Goal: Transaction & Acquisition: Subscribe to service/newsletter

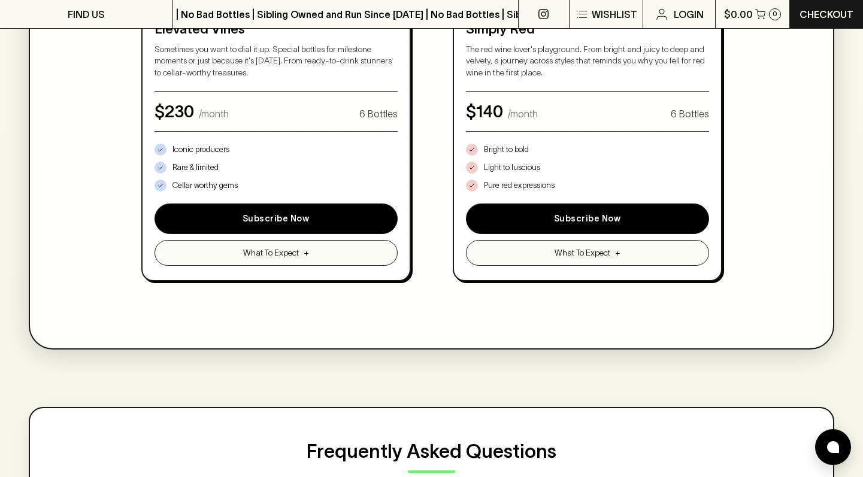
scroll to position [1218, 0]
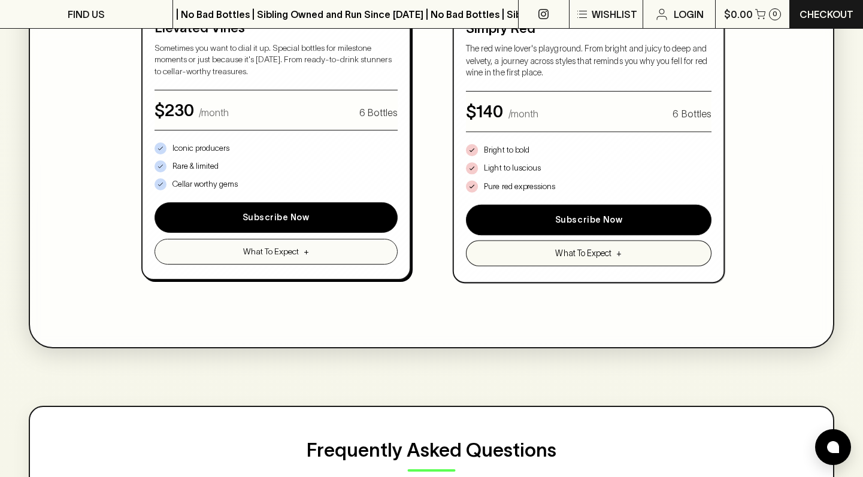
click at [573, 248] on span "What To Expect" at bounding box center [583, 253] width 56 height 13
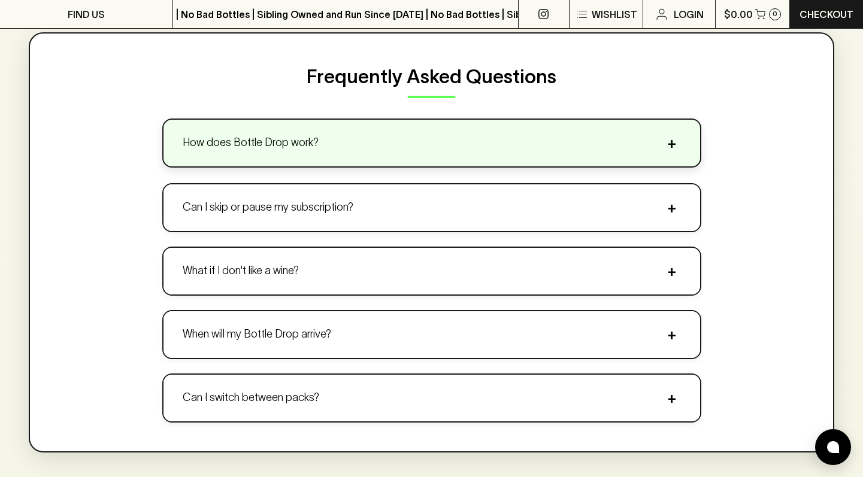
scroll to position [1948, 0]
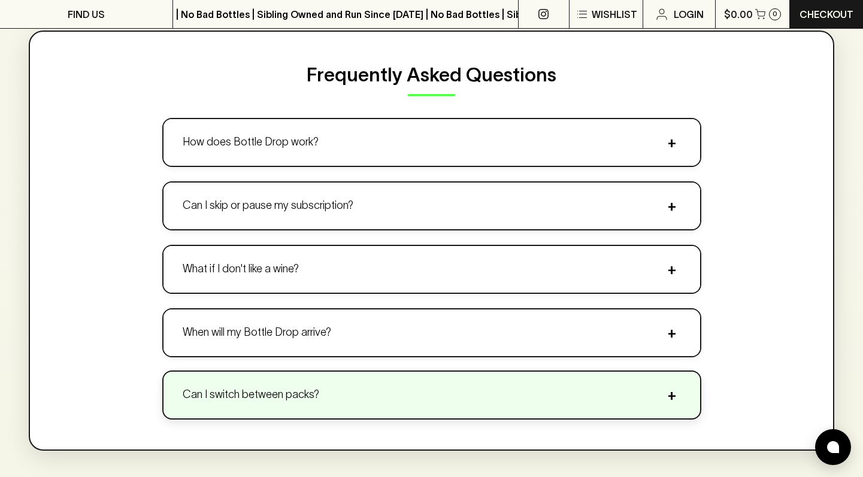
click at [509, 379] on button "Can I switch between packs? +" at bounding box center [431, 395] width 536 height 47
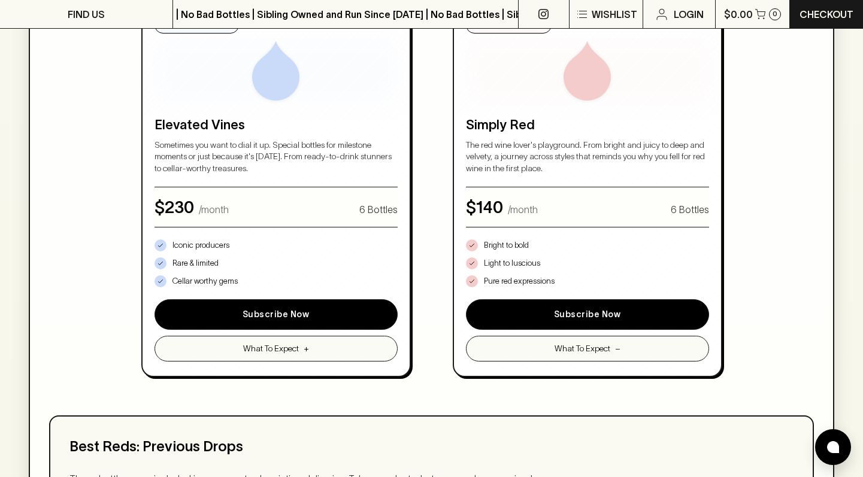
scroll to position [1147, 0]
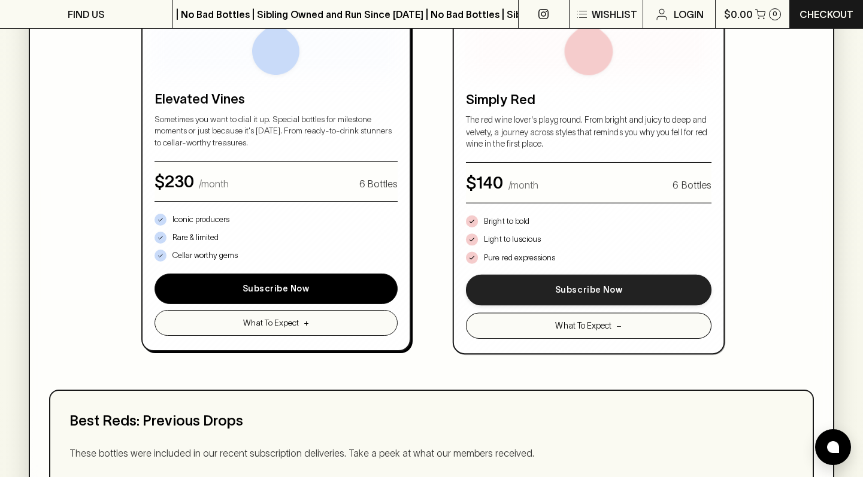
click at [519, 286] on button "Subscribe Now" at bounding box center [587, 289] width 245 height 31
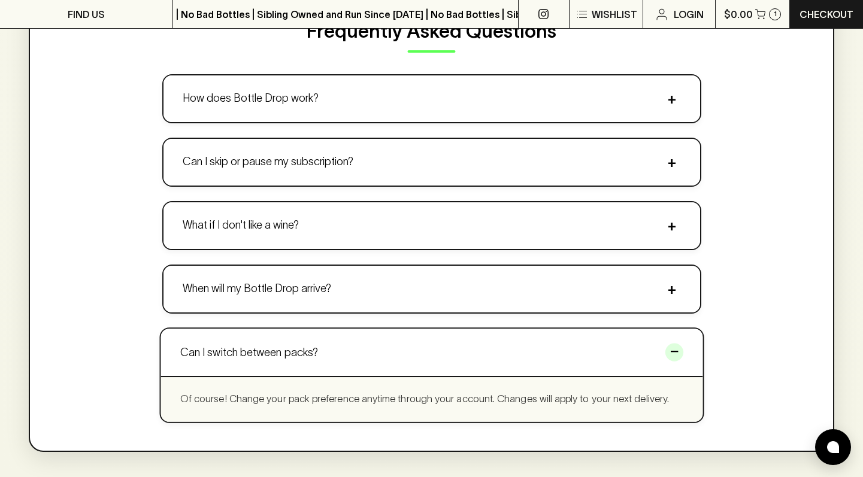
scroll to position [1994, 0]
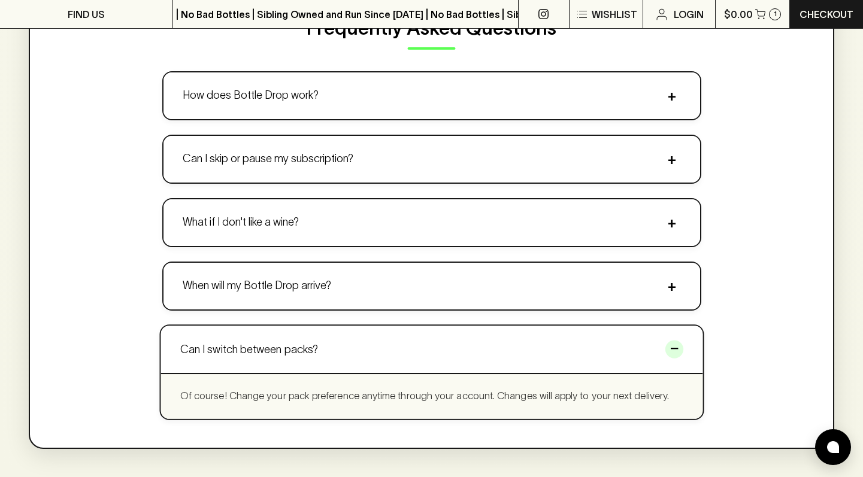
click at [468, 319] on div "How does Bottle Drop work? + Choose your pack, set your delivery frequency, and…" at bounding box center [431, 245] width 539 height 348
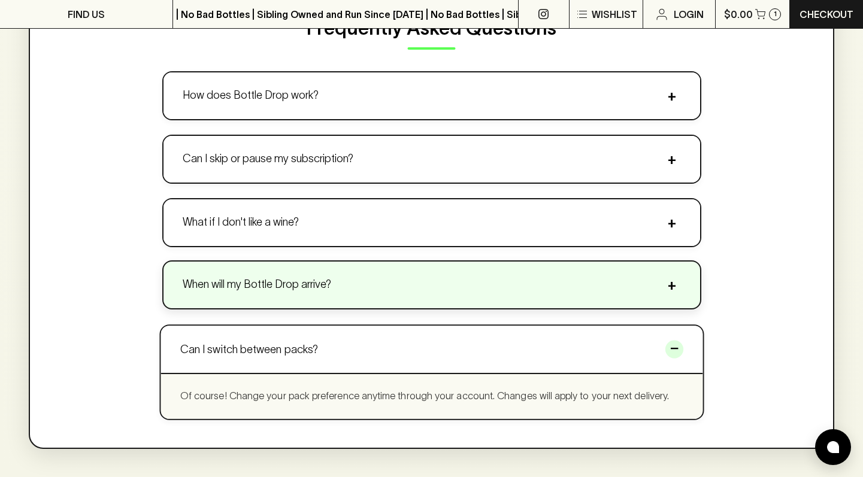
click at [453, 296] on button "When will my Bottle Drop arrive? +" at bounding box center [431, 285] width 536 height 47
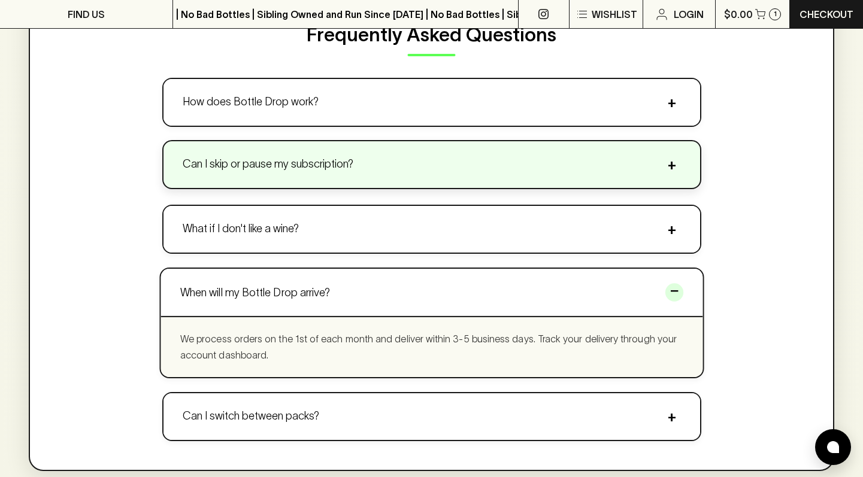
scroll to position [1975, 0]
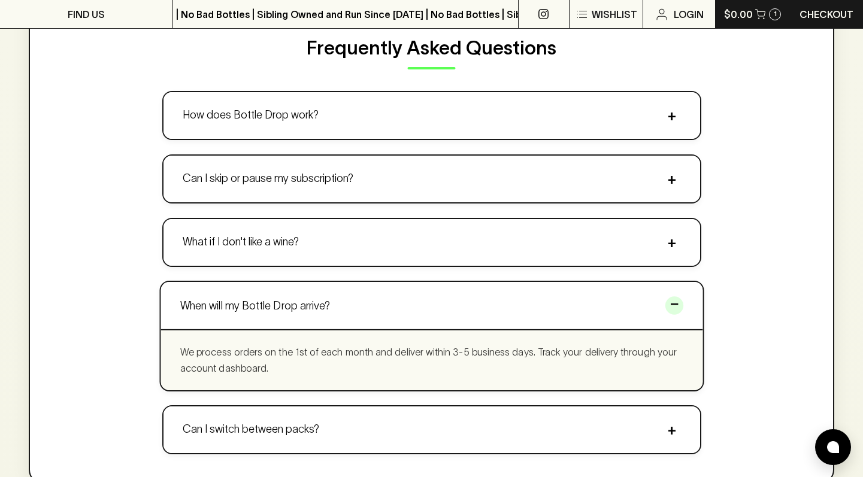
click at [751, 18] on p "$0.00" at bounding box center [738, 14] width 29 height 14
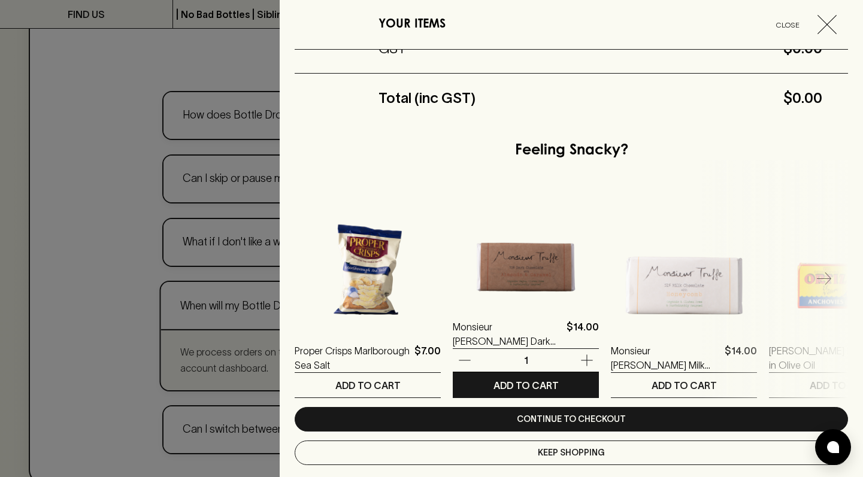
scroll to position [248, 0]
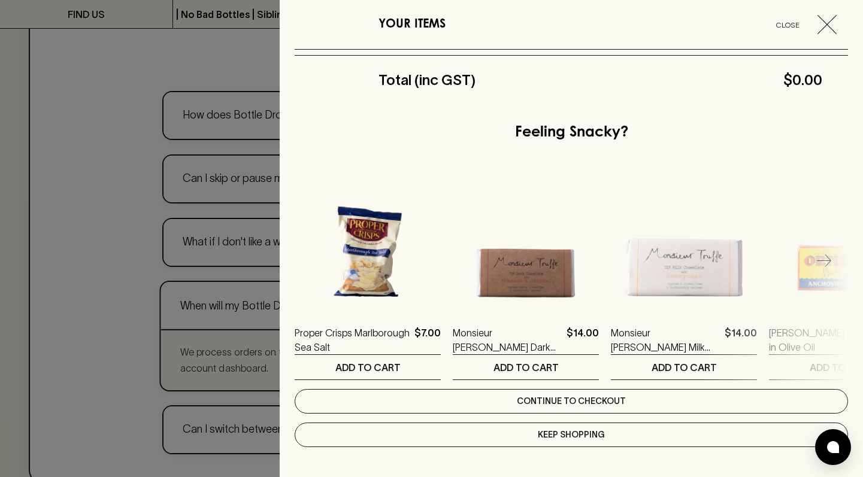
click at [606, 406] on link "Continue to checkout" at bounding box center [570, 401] width 553 height 25
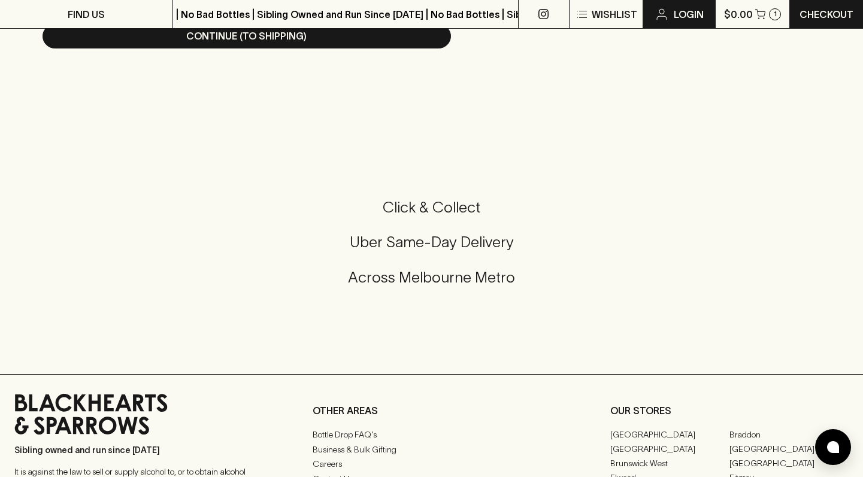
scroll to position [815, 0]
